Goal: Transaction & Acquisition: Purchase product/service

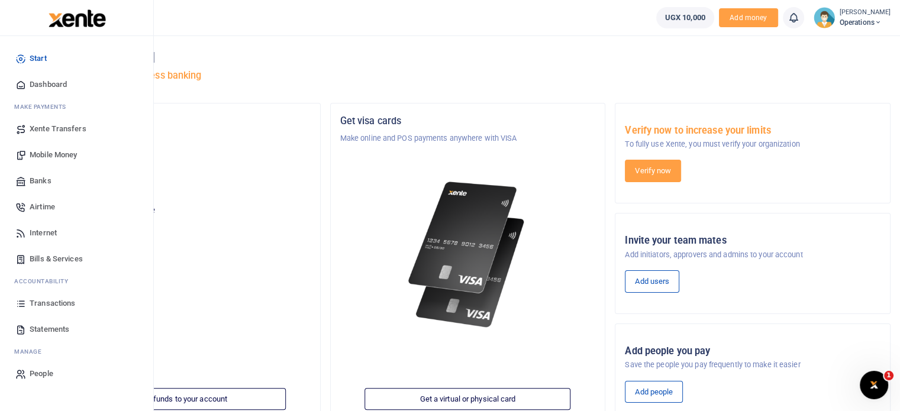
click at [47, 231] on span "Internet" at bounding box center [43, 233] width 27 height 12
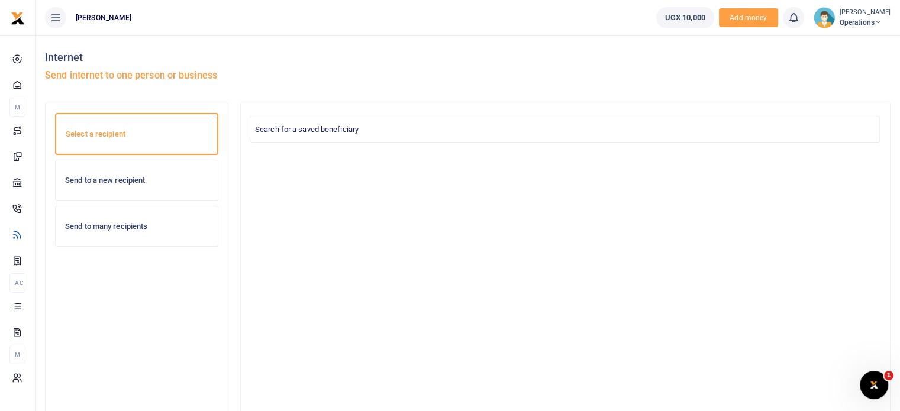
click at [120, 195] on div "Send to a new recipient" at bounding box center [137, 180] width 162 height 40
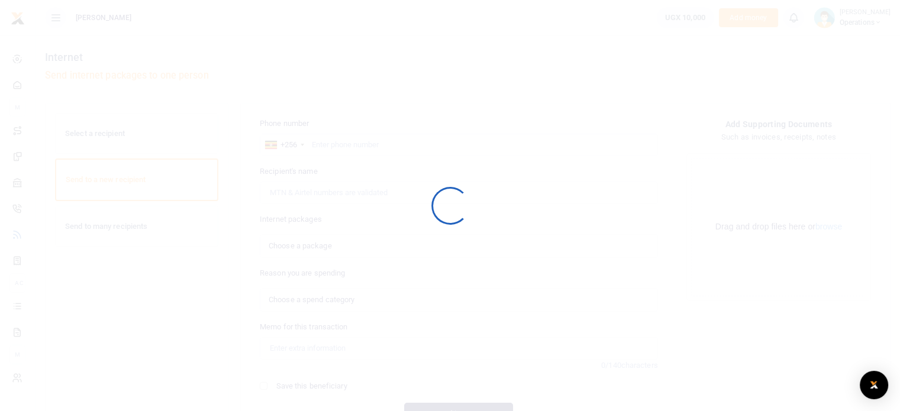
select select
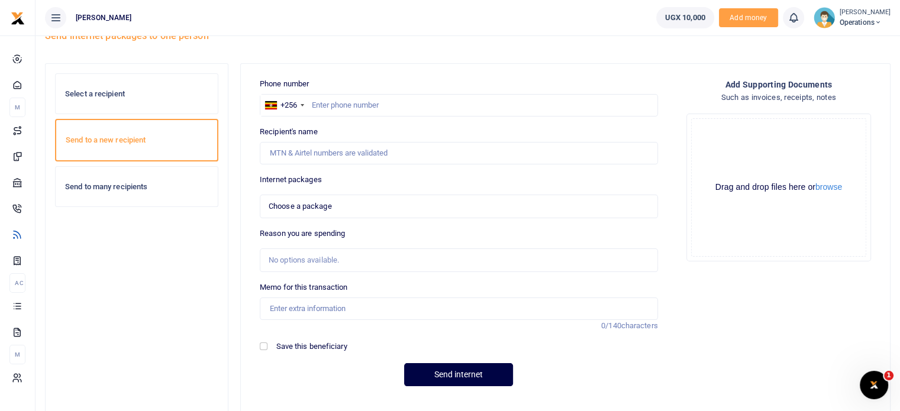
scroll to position [59, 0]
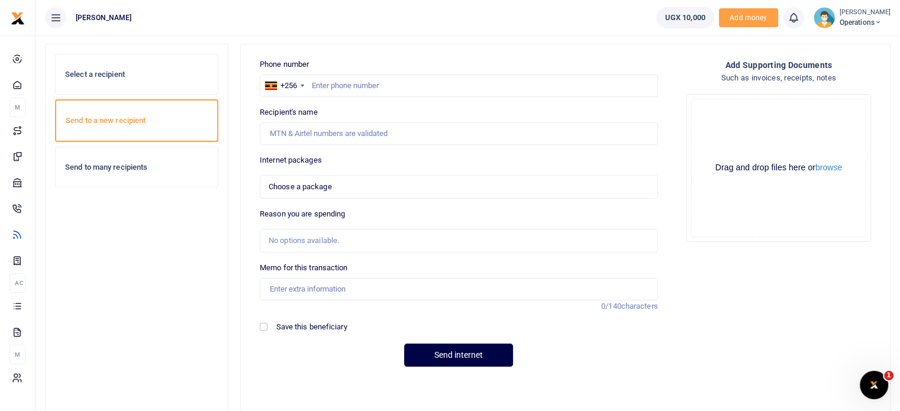
click at [341, 187] on span "Choose a package" at bounding box center [455, 187] width 372 height 12
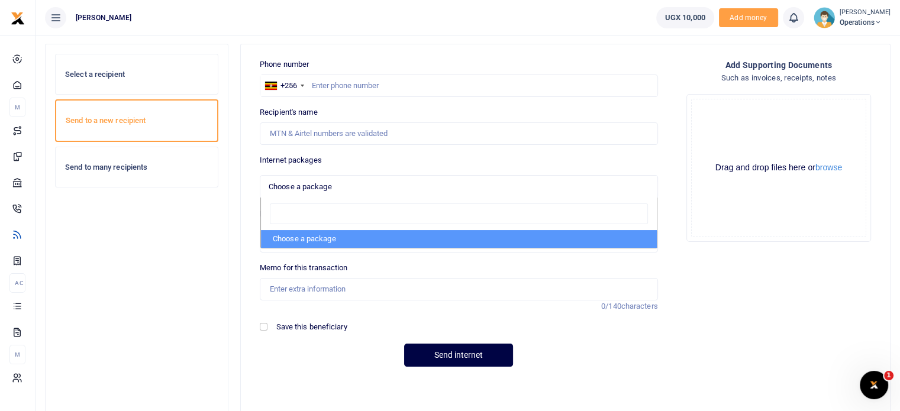
click at [341, 187] on span "Choose a package" at bounding box center [455, 187] width 372 height 12
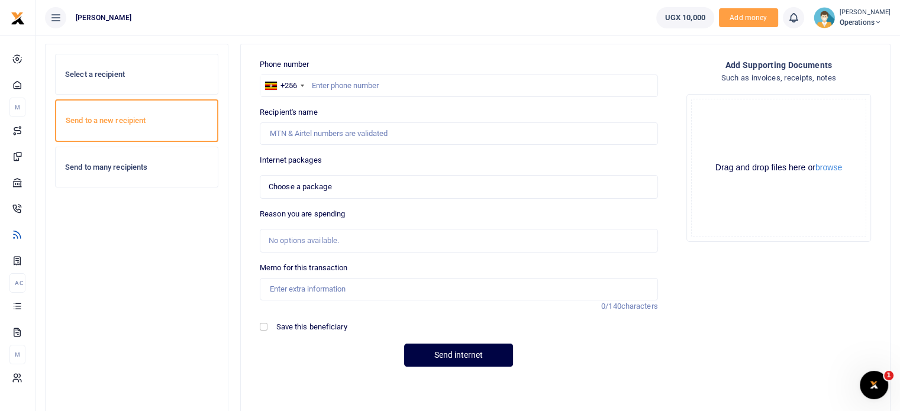
drag, startPoint x: 357, startPoint y: 267, endPoint x: 247, endPoint y: 70, distance: 225.3
click at [247, 70] on div "Phone number +256 [GEOGRAPHIC_DATA] +256 Phone is required. Recipient's name Na…" at bounding box center [459, 218] width 427 height 318
copy div "Phone number +256 [GEOGRAPHIC_DATA] +256 Phone is required. Recipient's name Na…"
click at [539, 150] on div "Phone number +256 [GEOGRAPHIC_DATA] +256 Phone is required. Recipient's name Na…" at bounding box center [459, 218] width 408 height 318
drag, startPoint x: 331, startPoint y: 159, endPoint x: 259, endPoint y: 159, distance: 72.2
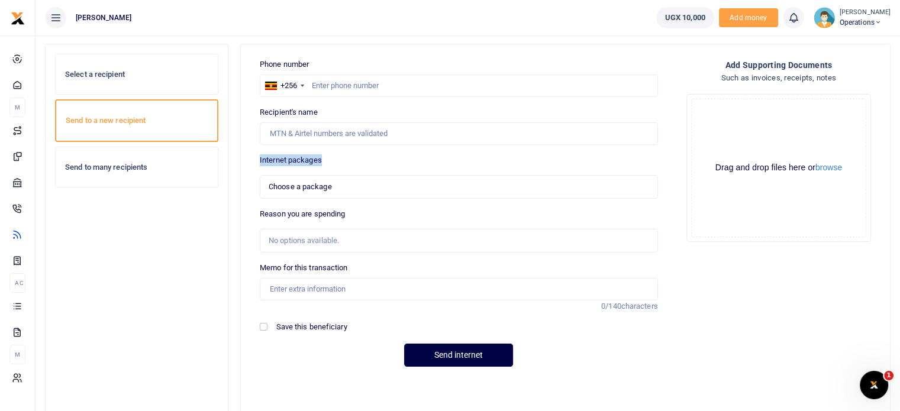
click at [259, 159] on div "Internet packages Choose a package Choose a package Choose a package Bundle is …" at bounding box center [459, 177] width 408 height 44
copy label "Internet packages"
drag, startPoint x: 348, startPoint y: 181, endPoint x: 263, endPoint y: 178, distance: 85.3
click at [263, 178] on div "Choose a package Choose a package Choose a package" at bounding box center [459, 187] width 398 height 24
copy span "Choose a package"
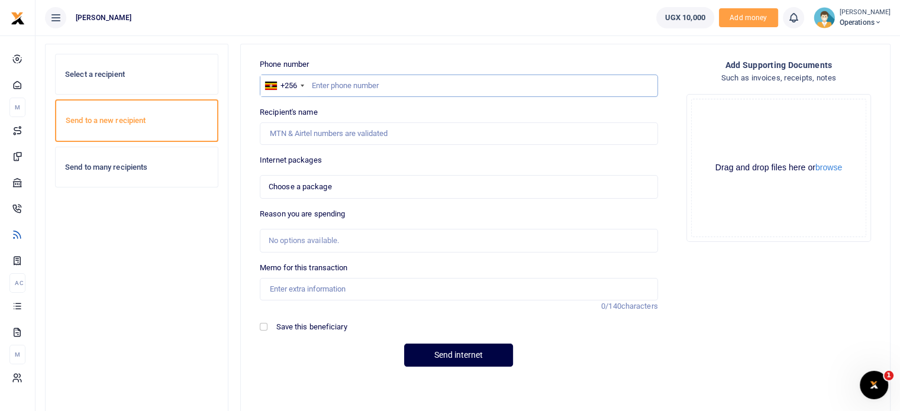
click at [394, 87] on input "text" at bounding box center [459, 86] width 398 height 22
type input "751772772"
select select
type input "[PERSON_NAME]"
type input "751772772"
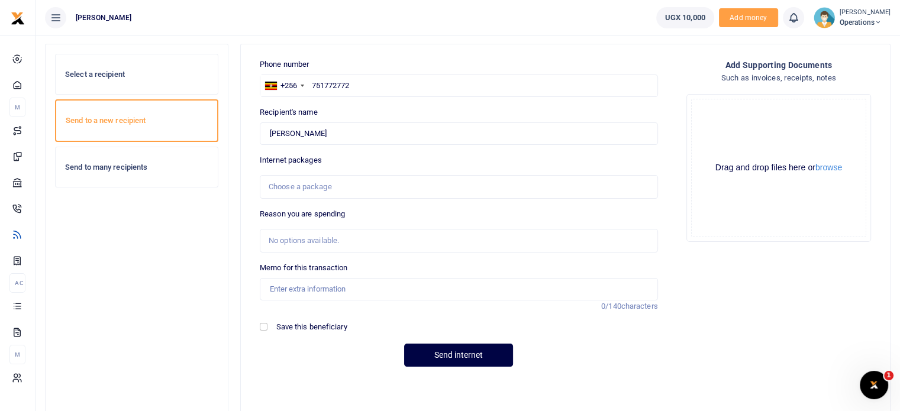
click at [401, 187] on div "Choose a package" at bounding box center [455, 187] width 372 height 12
type input "p"
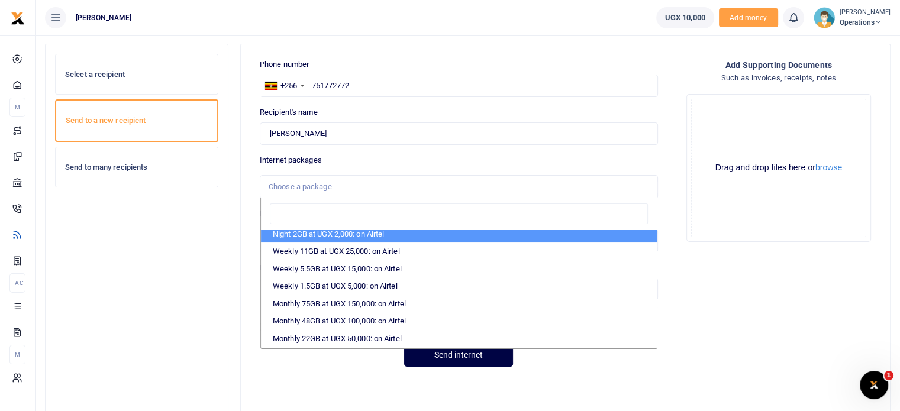
scroll to position [118, 0]
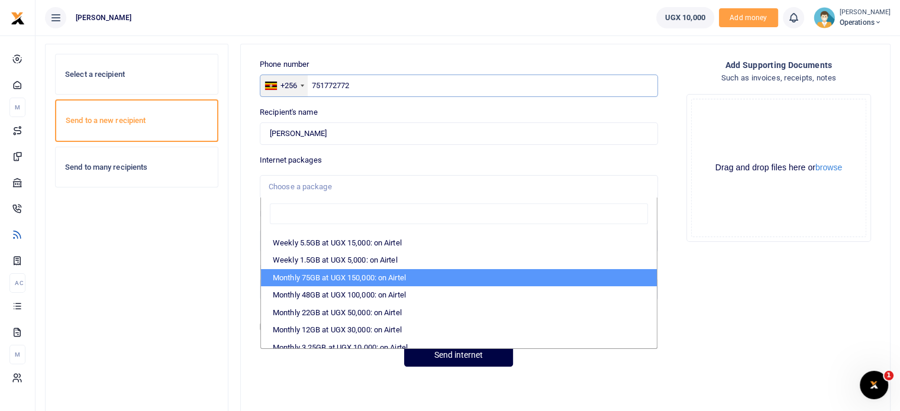
drag, startPoint x: 374, startPoint y: 78, endPoint x: 307, endPoint y: 83, distance: 66.5
click at [307, 83] on div "+256 [GEOGRAPHIC_DATA] [PHONE_NUMBER]" at bounding box center [459, 86] width 398 height 22
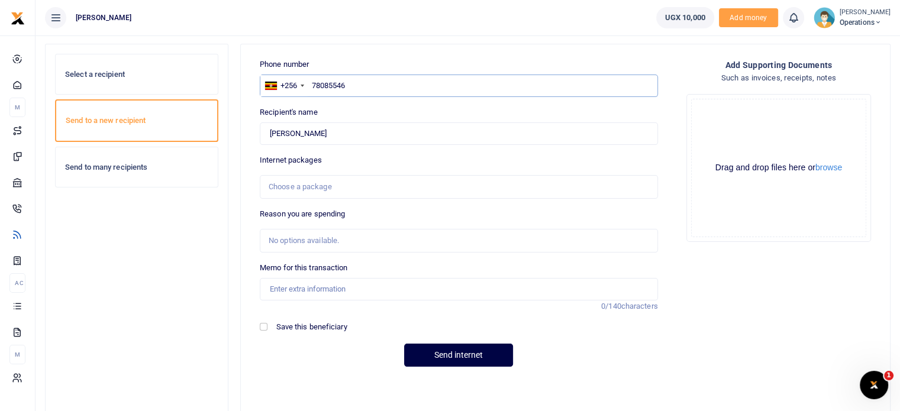
type input "780855463"
type input "[PERSON_NAME]"
type input "780855463"
click at [340, 188] on div "Choose a package" at bounding box center [455, 187] width 372 height 12
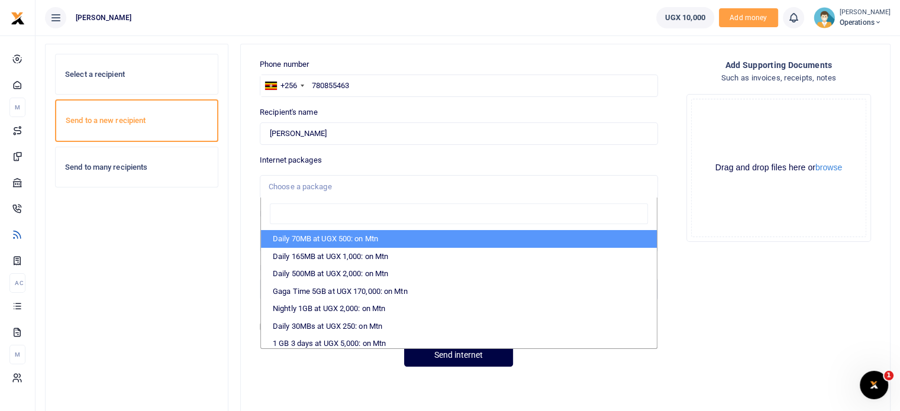
click at [340, 188] on div "Choose a package" at bounding box center [455, 187] width 372 height 12
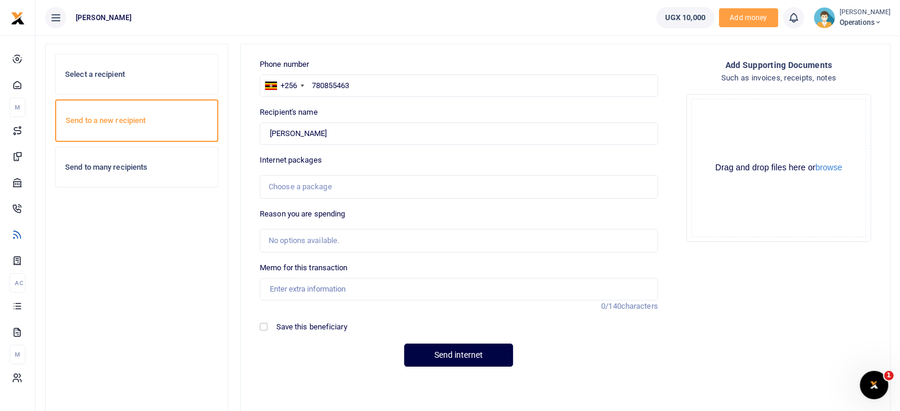
click at [592, 184] on div "Choose a package" at bounding box center [455, 187] width 372 height 12
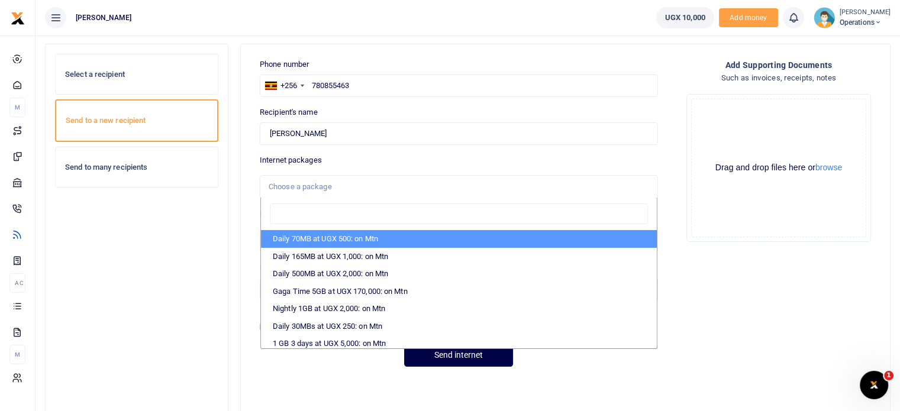
click at [592, 184] on div "Choose a package" at bounding box center [455, 187] width 372 height 12
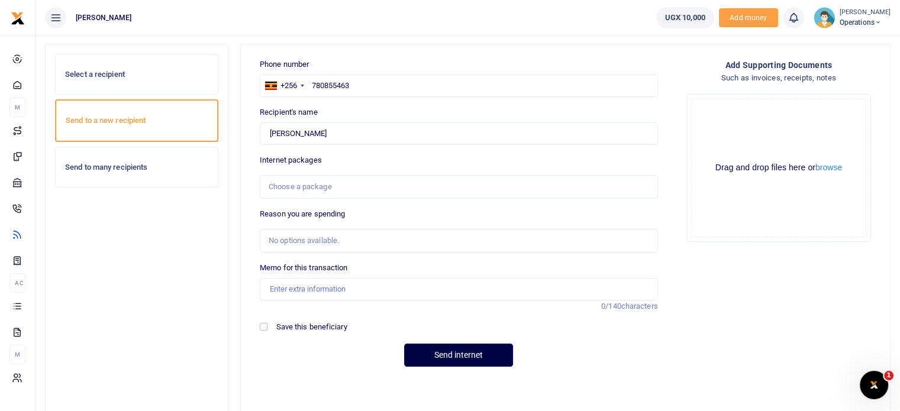
click at [592, 184] on div "Choose a package" at bounding box center [455, 187] width 372 height 12
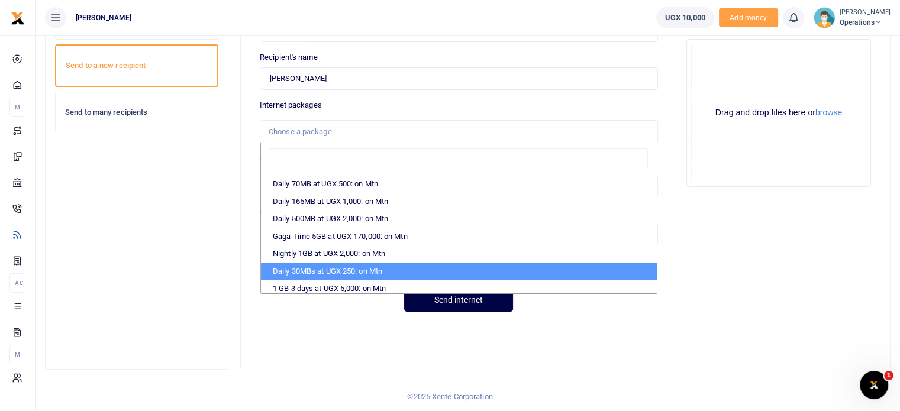
click at [709, 274] on div "Phone number +256 [GEOGRAPHIC_DATA] [PHONE_NUMBER] Phone is required. Recipient…" at bounding box center [566, 163] width 640 height 318
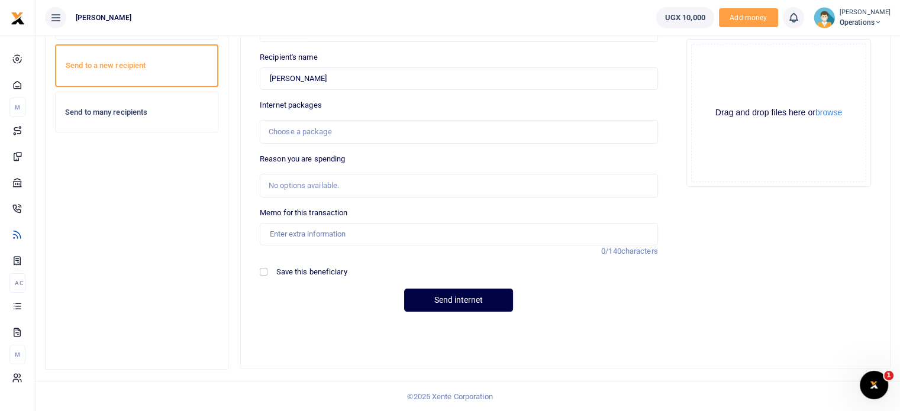
click at [372, 180] on div "No options available." at bounding box center [455, 186] width 372 height 12
click at [371, 182] on div "No options available." at bounding box center [455, 186] width 372 height 12
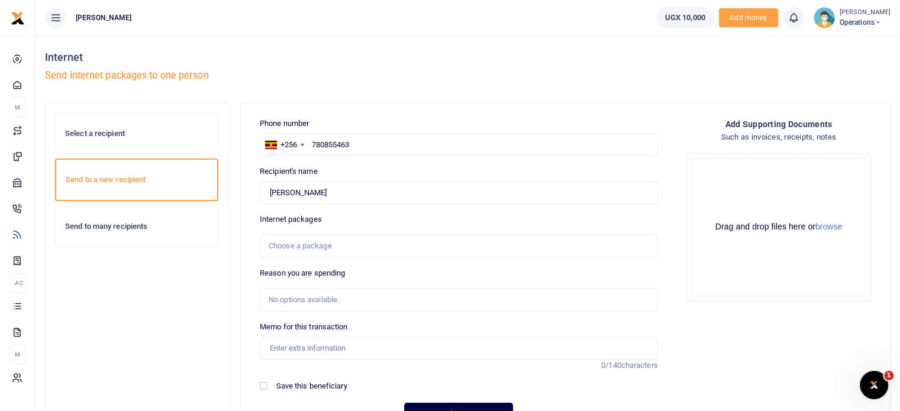
click at [391, 236] on div "Choose a package" at bounding box center [459, 246] width 398 height 24
click at [388, 243] on div "Choose a package" at bounding box center [455, 246] width 372 height 12
